Goal: Task Accomplishment & Management: Complete application form

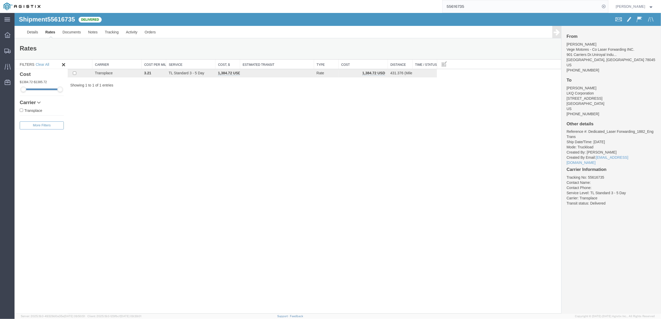
click at [484, 6] on input "55616735" at bounding box center [521, 6] width 158 height 12
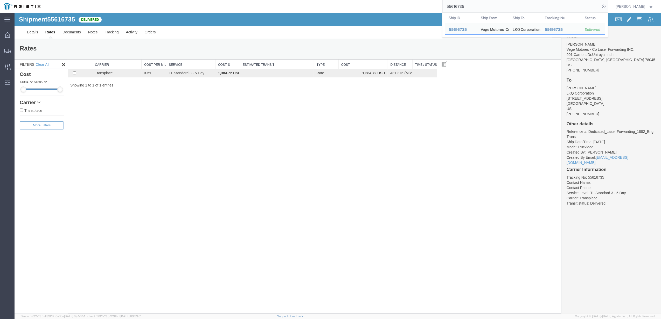
click at [484, 6] on input "55616735" at bounding box center [521, 6] width 158 height 12
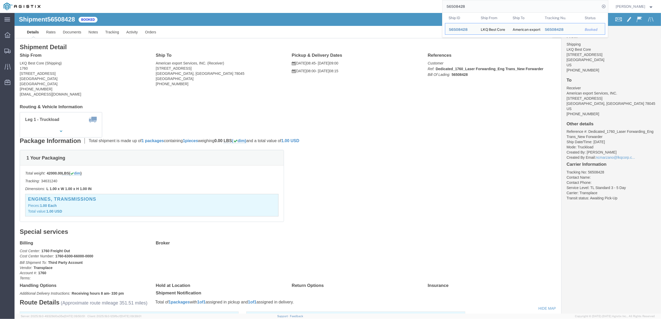
click at [471, 3] on input "56508428" at bounding box center [521, 6] width 158 height 12
paste input "832430"
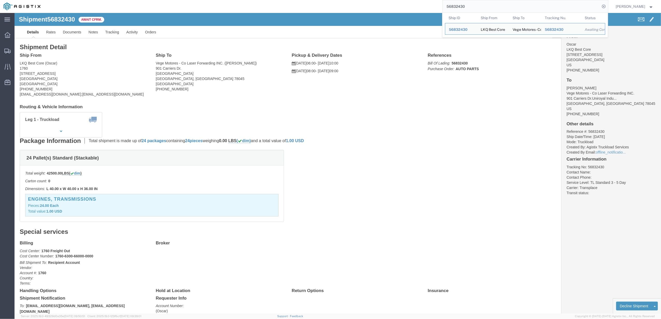
click at [481, 10] on input "56832430" at bounding box center [521, 6] width 158 height 12
paste input "09756"
click at [473, 6] on input "56809756" at bounding box center [521, 6] width 158 height 12
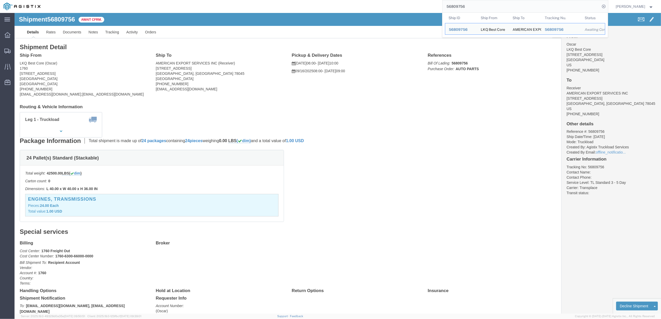
paste input "645583"
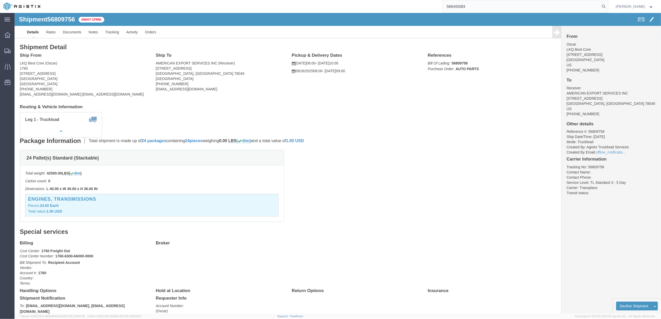
type input "56645583"
click at [479, 6] on input "56645583" at bounding box center [521, 6] width 158 height 12
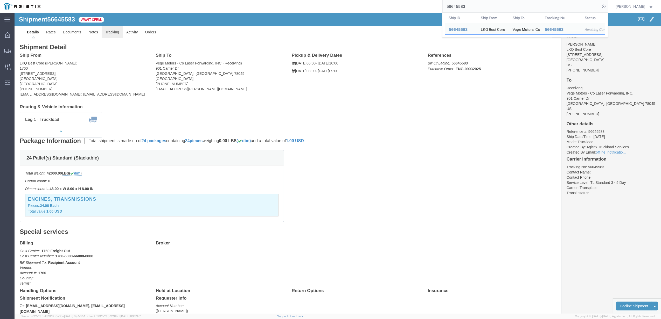
click link "Tracking"
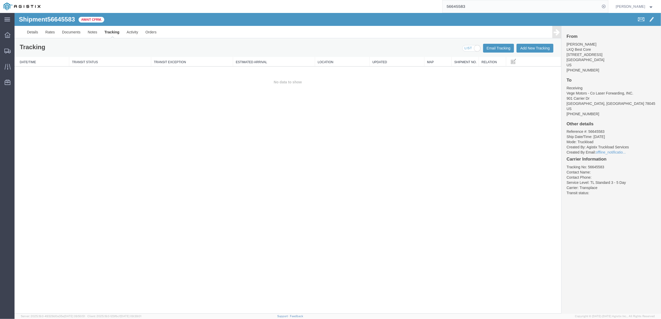
click at [538, 42] on div "Tracking Email Tracking Add New Tracking Tracking Map" at bounding box center [288, 48] width 546 height 18
click at [540, 48] on button "Add New Tracking" at bounding box center [534, 48] width 37 height 9
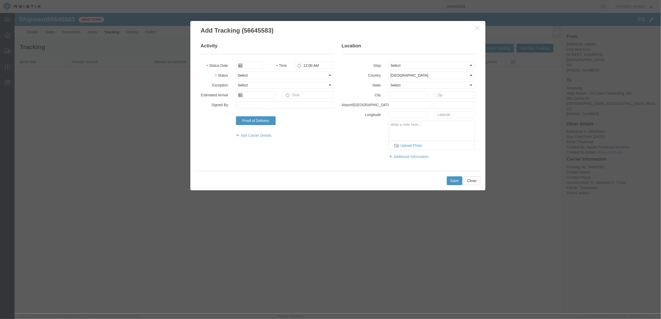
type input "09/17/2025"
type input "6:00 PM"
click at [308, 75] on select "Select Arrival Notice Available Arrival Notice Imported Arrive at Delivery Loca…" at bounding box center [285, 75] width 98 height 7
select select "DELIVRED"
click at [236, 72] on select "Select Arrival Notice Available Arrival Notice Imported Arrive at Delivery Loca…" at bounding box center [285, 75] width 98 height 7
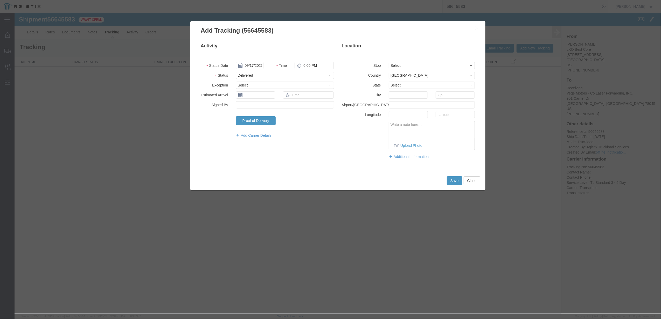
click at [261, 89] on fieldset "Activity Status Date [DATE] Time 6:00 PM Status Select Arrival Notice Available…" at bounding box center [267, 93] width 133 height 101
click at [254, 83] on select "Select Accident Airline - Delayed Airline - Exception Appointment Scheduled Att…" at bounding box center [285, 85] width 98 height 7
click at [260, 85] on select "Select Accident Airline - Delayed Airline - Exception Appointment Scheduled Att…" at bounding box center [285, 85] width 98 height 7
click at [281, 43] on legend "Activity" at bounding box center [267, 48] width 133 height 11
click at [251, 98] on input "text" at bounding box center [255, 95] width 39 height 7
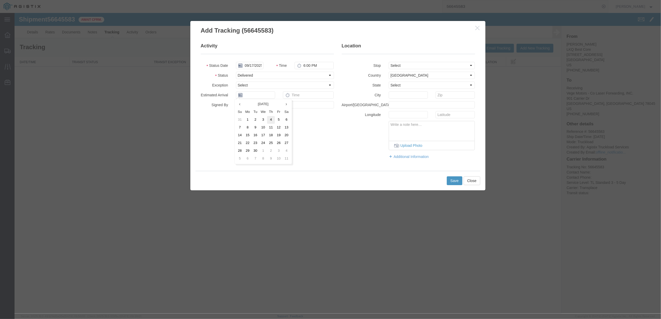
click at [271, 119] on td "4" at bounding box center [271, 120] width 8 height 8
type input "[DATE]"
click at [306, 97] on input "text" at bounding box center [308, 95] width 51 height 7
type input "8:00 AM"
click at [453, 182] on button "Save" at bounding box center [455, 181] width 16 height 9
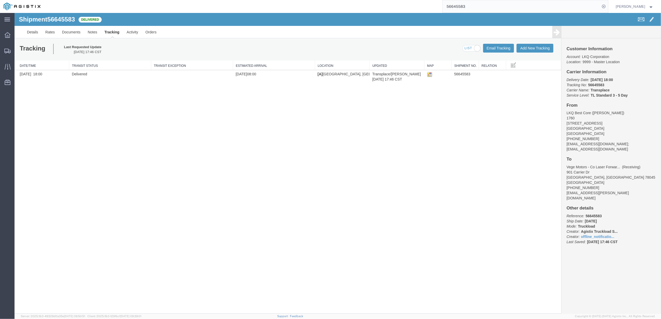
click at [481, 8] on input "56645583" at bounding box center [521, 6] width 158 height 12
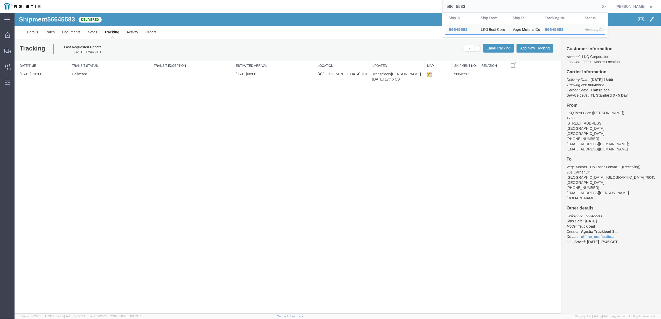
click at [481, 8] on input "56645583" at bounding box center [521, 6] width 158 height 12
paste input "5438225"
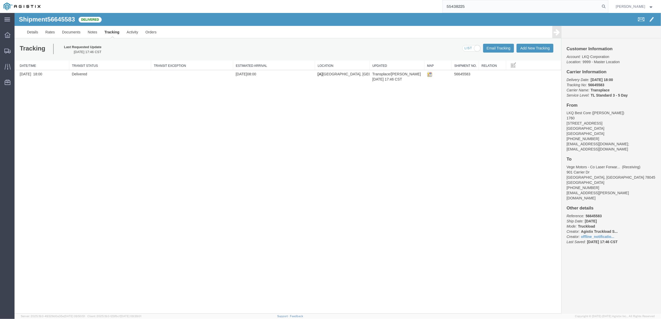
type input "55438225"
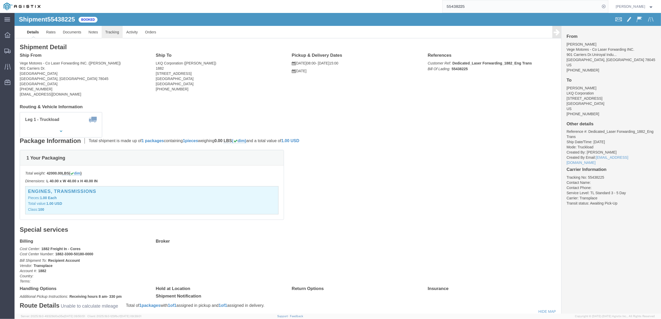
click link "Tracking"
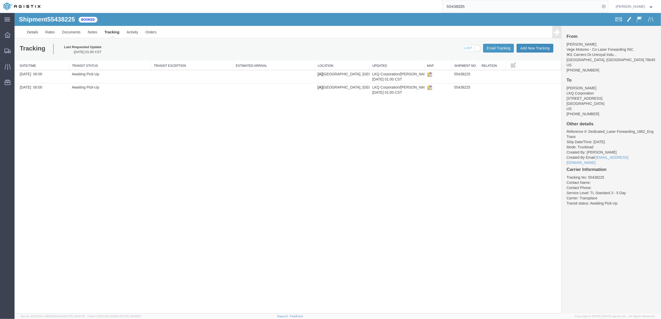
click at [536, 50] on button "Add New Tracking" at bounding box center [534, 48] width 37 height 9
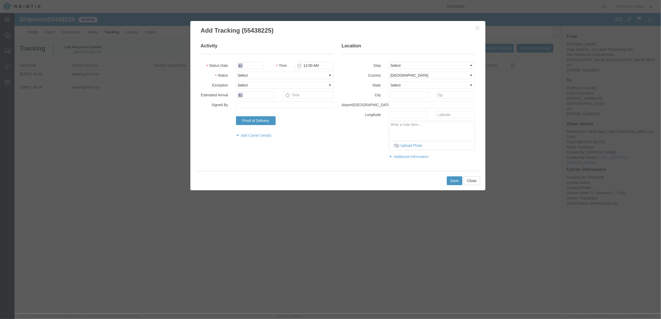
type input "09/17/2025"
type input "6:00 PM"
click at [264, 75] on select "Select Arrival Notice Available Arrival Notice Imported Arrive at Delivery Loca…" at bounding box center [285, 75] width 98 height 7
select select "DELIVRED"
click at [236, 72] on select "Select Arrival Notice Available Arrival Notice Imported Arrive at Delivery Loca…" at bounding box center [285, 75] width 98 height 7
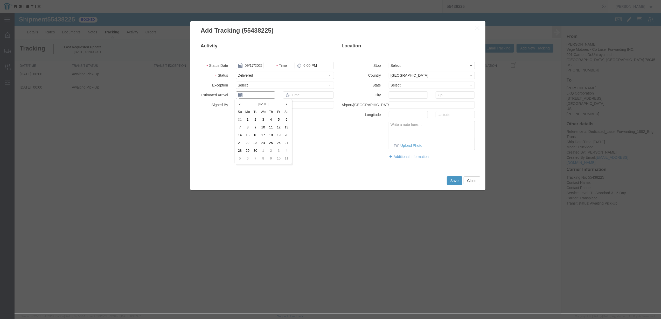
click at [256, 93] on input "text" at bounding box center [255, 95] width 39 height 7
click at [281, 118] on td "5" at bounding box center [280, 120] width 8 height 8
type input "[DATE]"
click at [297, 98] on input "text" at bounding box center [308, 95] width 51 height 7
type input "8:00 AM"
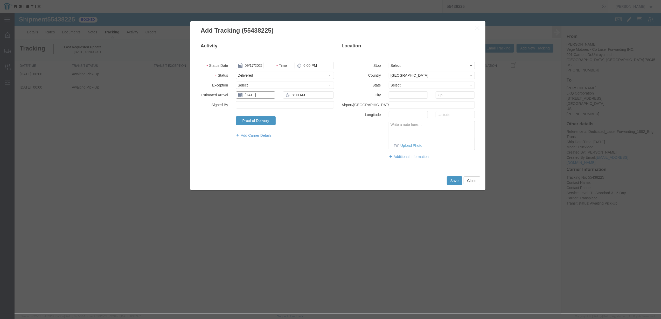
click at [261, 97] on input "[DATE]" at bounding box center [255, 95] width 39 height 7
click at [265, 120] on td "3" at bounding box center [265, 120] width 8 height 8
type input "[DATE]"
click at [453, 184] on button "Save" at bounding box center [455, 181] width 16 height 9
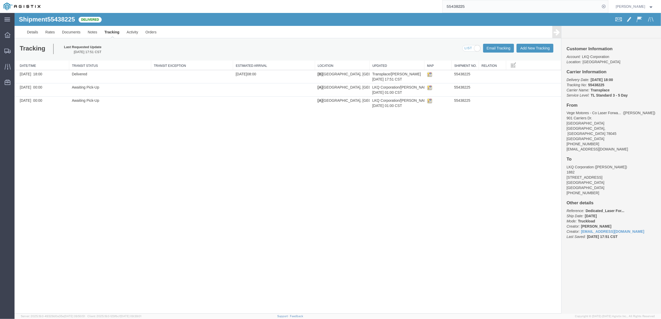
click at [476, 3] on input "55438225" at bounding box center [521, 6] width 158 height 12
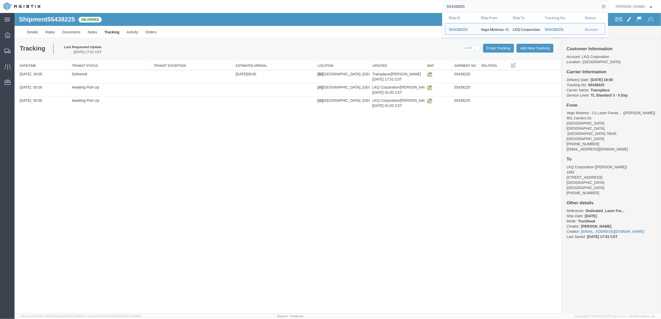
click at [476, 3] on input "55438225" at bounding box center [521, 6] width 158 height 12
paste input "64440"
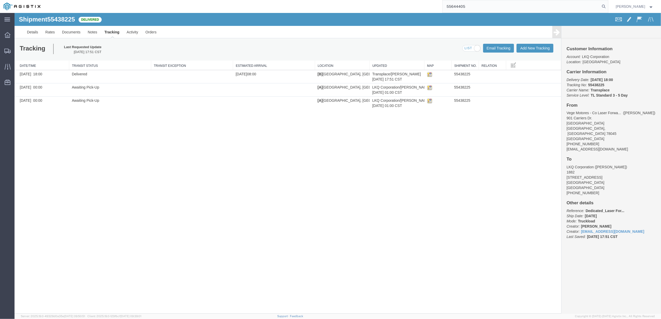
type input "55644405"
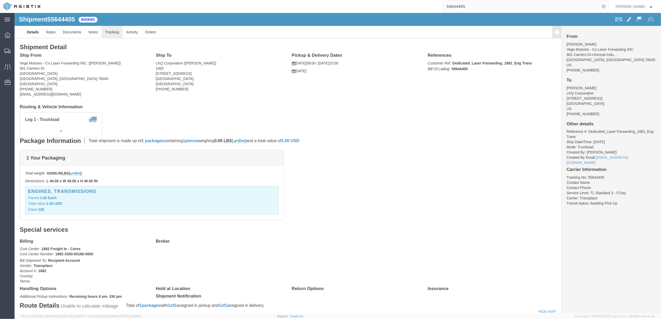
click link "Tracking"
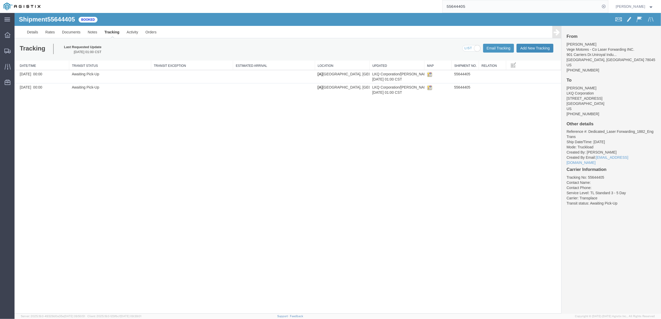
click at [534, 50] on button "Add New Tracking" at bounding box center [534, 48] width 37 height 9
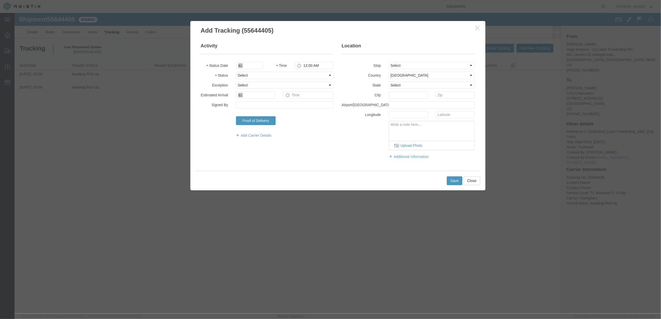
type input "09/17/2025"
type input "6:00 PM"
click at [240, 77] on select "Select Arrival Notice Available Arrival Notice Imported Arrive at Delivery Loca…" at bounding box center [285, 75] width 98 height 7
select select "DELIVRED"
click at [236, 72] on select "Select Arrival Notice Available Arrival Notice Imported Arrive at Delivery Loca…" at bounding box center [285, 75] width 98 height 7
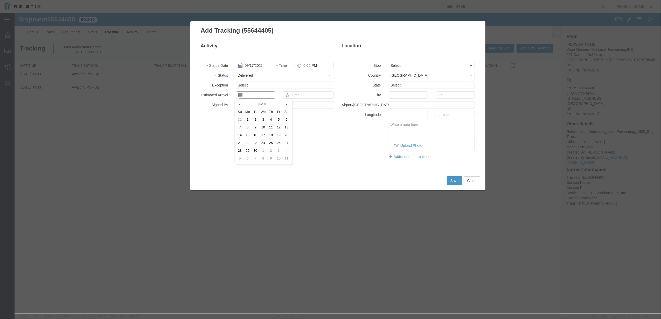
click at [255, 95] on input "text" at bounding box center [255, 95] width 39 height 7
click at [273, 126] on td "11" at bounding box center [271, 128] width 8 height 8
type input "[DATE]"
click at [294, 97] on input "text" at bounding box center [308, 95] width 51 height 7
type input "8:00 AM"
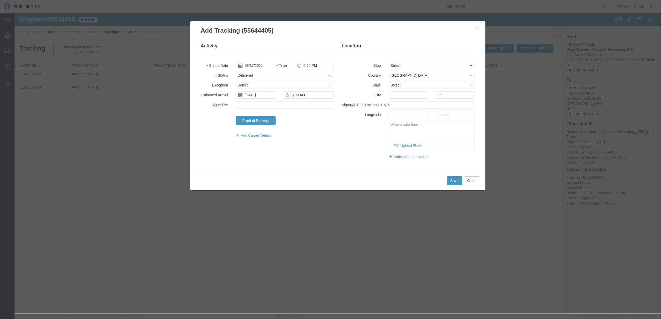
click at [437, 187] on div "Save Close" at bounding box center [337, 180] width 285 height 19
click at [451, 188] on div "Save Close" at bounding box center [337, 180] width 285 height 19
click at [451, 182] on button "Save" at bounding box center [455, 181] width 16 height 9
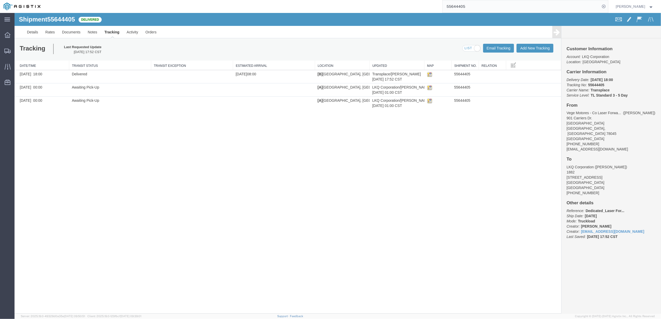
click at [475, 2] on input "55644405" at bounding box center [521, 6] width 158 height 12
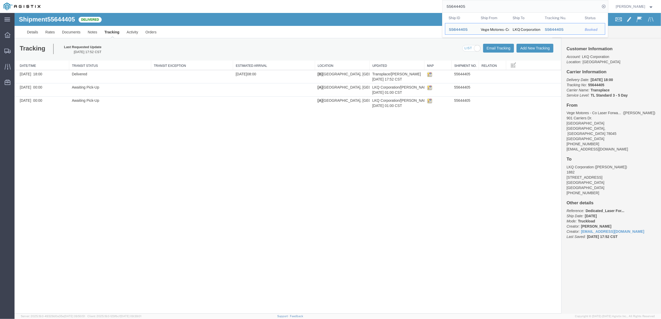
click at [475, 3] on input "55644405" at bounding box center [521, 6] width 158 height 12
paste input "459581"
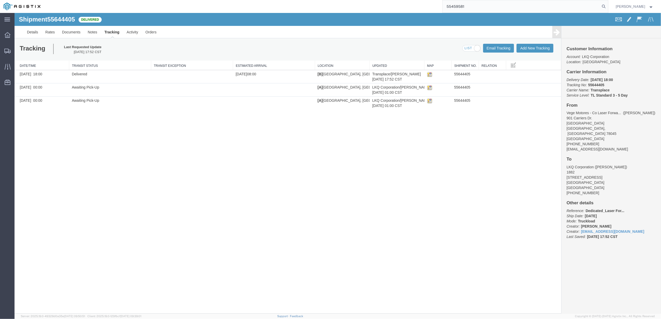
type input "55459581"
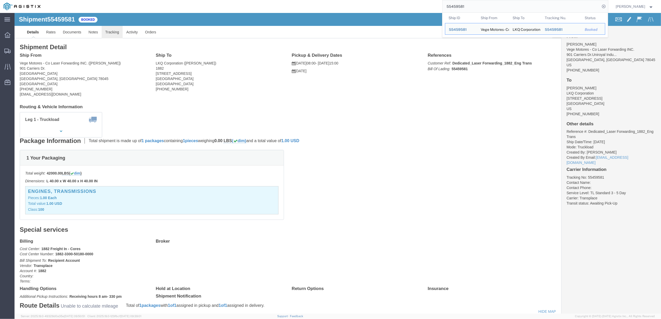
click link "Tracking"
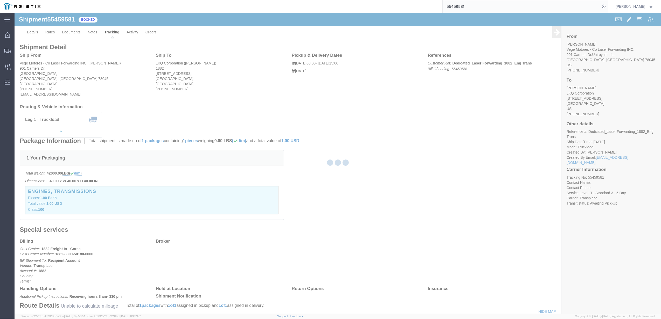
click at [109, 33] on div at bounding box center [338, 163] width 646 height 301
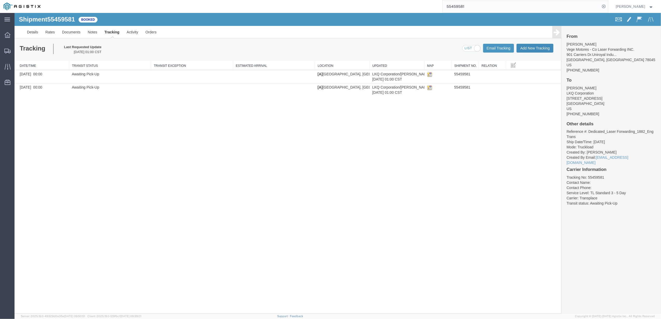
click at [524, 47] on button "Add New Tracking" at bounding box center [534, 48] width 37 height 9
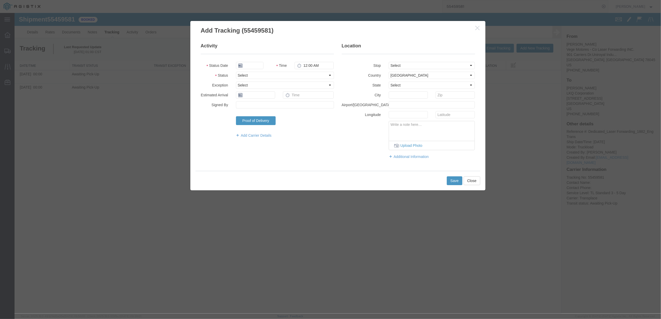
type input "09/17/2025"
type input "6:00 PM"
click at [246, 78] on select "Select Arrival Notice Available Arrival Notice Imported Arrive at Delivery Loca…" at bounding box center [285, 75] width 98 height 7
select select "DELIVRED"
click at [236, 72] on select "Select Arrival Notice Available Arrival Notice Imported Arrive at Delivery Loca…" at bounding box center [285, 75] width 98 height 7
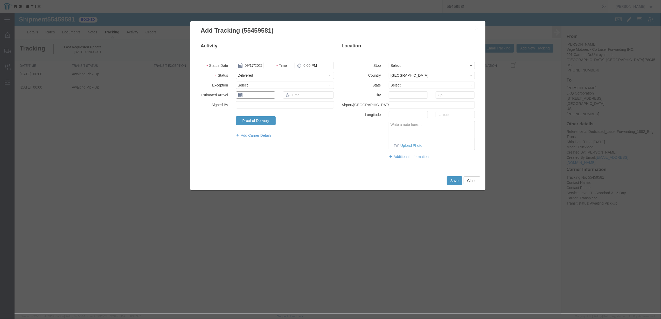
click at [250, 94] on input "text" at bounding box center [255, 95] width 39 height 7
click at [279, 126] on td "12" at bounding box center [279, 128] width 8 height 8
type input "[DATE]"
click at [301, 97] on input "text" at bounding box center [308, 95] width 51 height 7
type input "8:00 AM"
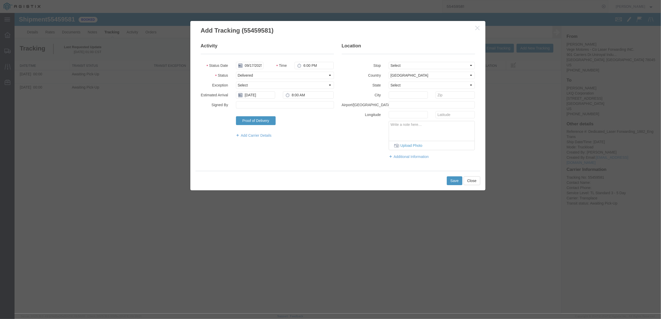
click at [442, 181] on div "Save Close" at bounding box center [337, 180] width 285 height 19
click at [455, 180] on button "Save" at bounding box center [455, 181] width 16 height 9
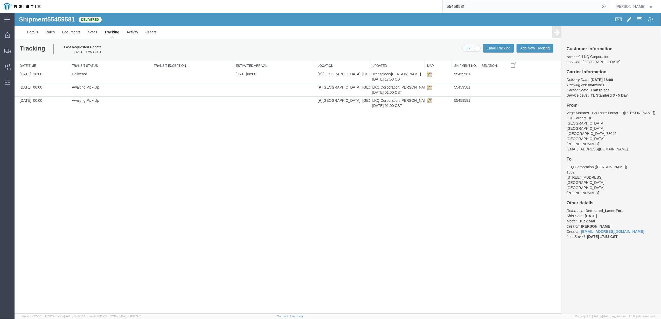
click at [498, 10] on input "55459581" at bounding box center [521, 6] width 158 height 12
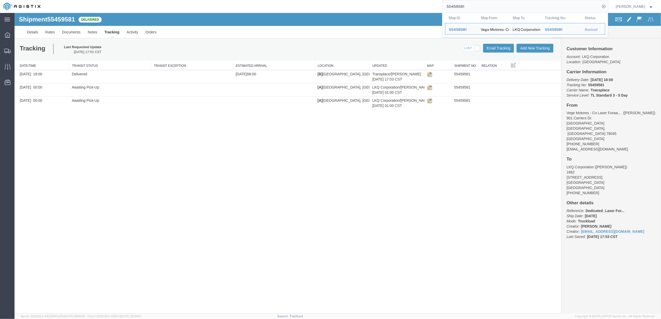
click at [498, 10] on input "55459581" at bounding box center [521, 6] width 158 height 12
paste input "575913"
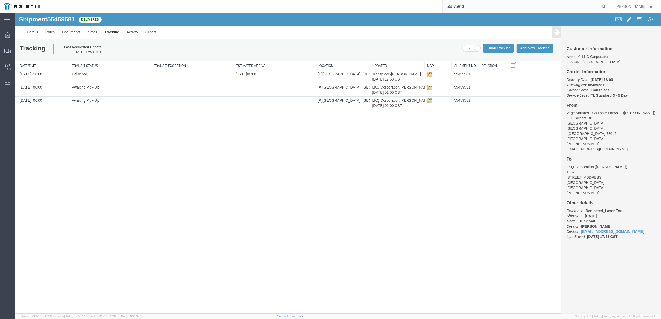
type input "55575913"
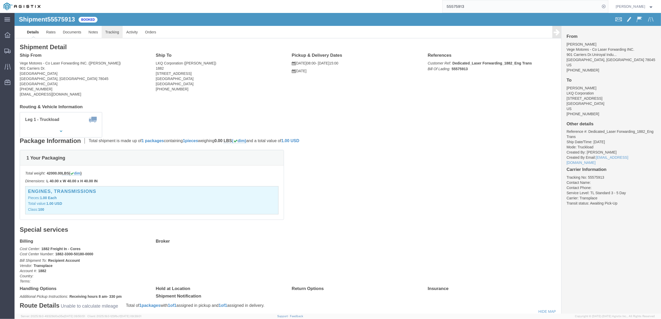
click link "Tracking"
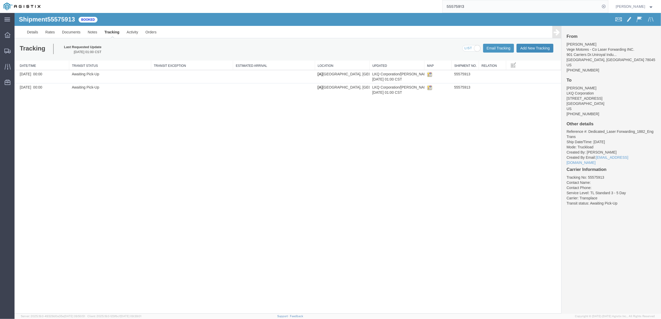
click at [535, 51] on button "Add New Tracking" at bounding box center [534, 48] width 37 height 9
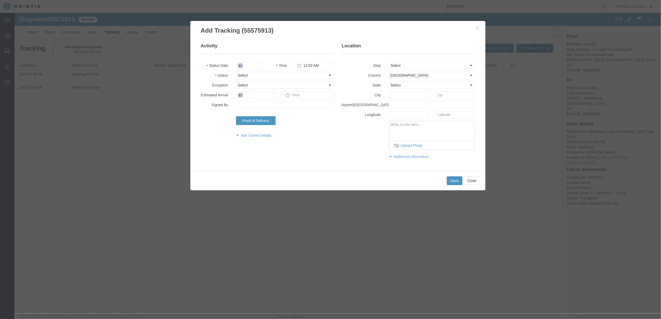
type input "09/17/2025"
type input "6:00 PM"
click at [247, 75] on select "Select Arrival Notice Available Arrival Notice Imported Arrive at Delivery Loca…" at bounding box center [285, 75] width 98 height 7
select select "DELIVRED"
click at [236, 72] on select "Select Arrival Notice Available Arrival Notice Imported Arrive at Delivery Loca…" at bounding box center [285, 75] width 98 height 7
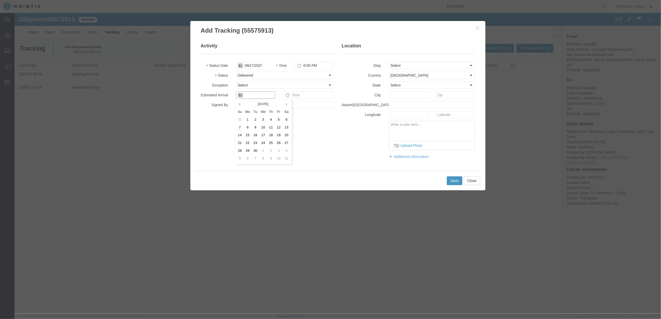
click at [258, 94] on input "text" at bounding box center [255, 95] width 39 height 7
click at [288, 129] on td "13" at bounding box center [288, 128] width 8 height 8
type input "[DATE]"
click at [298, 96] on input "text" at bounding box center [308, 95] width 51 height 7
type input "8:00 AM"
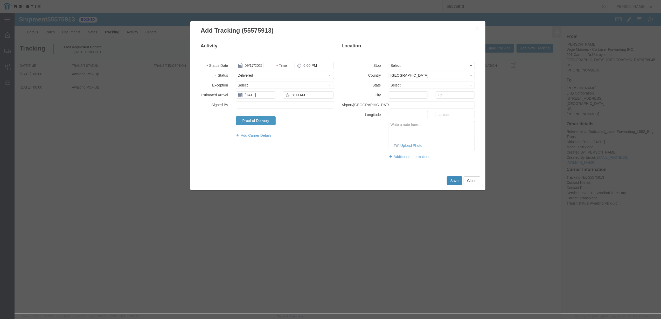
click at [455, 183] on button "Save" at bounding box center [455, 181] width 16 height 9
